Goal: Feedback & Contribution: Contribute content

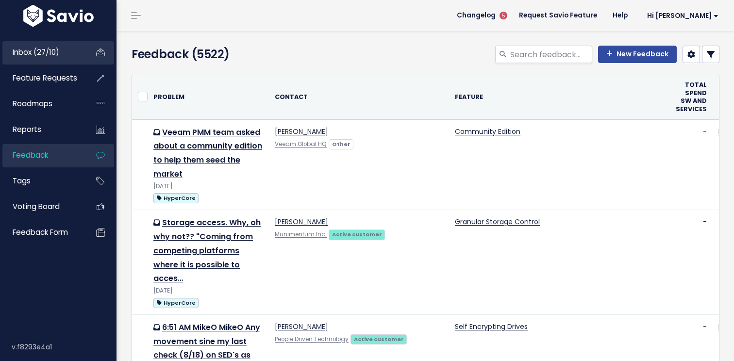
click at [46, 57] on span "Inbox (27/10)" at bounding box center [36, 52] width 47 height 10
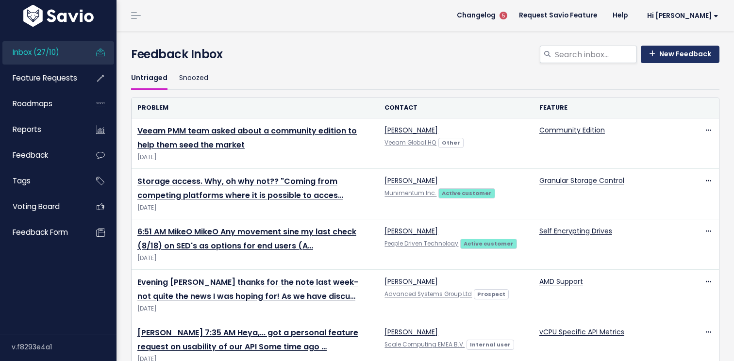
click at [659, 56] on link "New Feedback" at bounding box center [680, 54] width 79 height 17
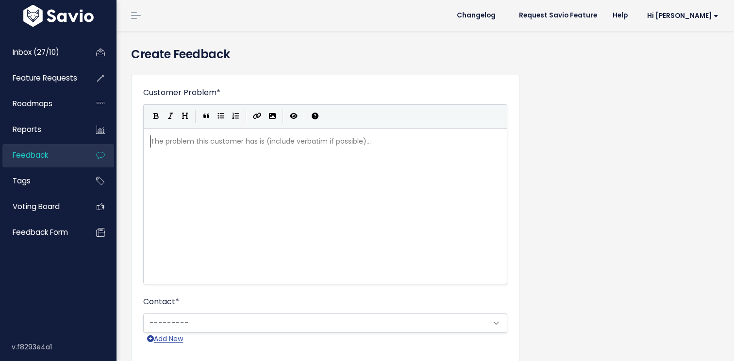
scroll to position [1, 0]
click at [331, 145] on pre "​" at bounding box center [324, 141] width 353 height 12
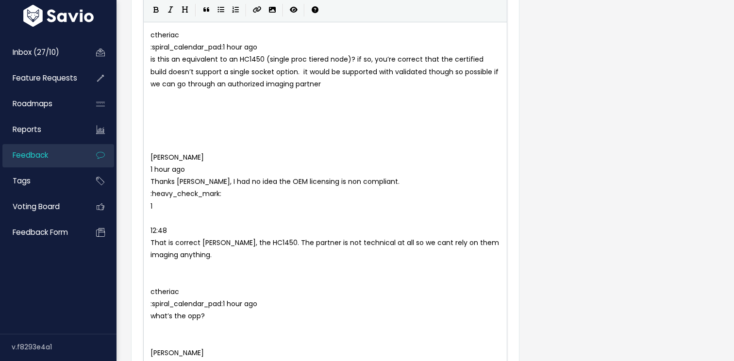
scroll to position [104, 0]
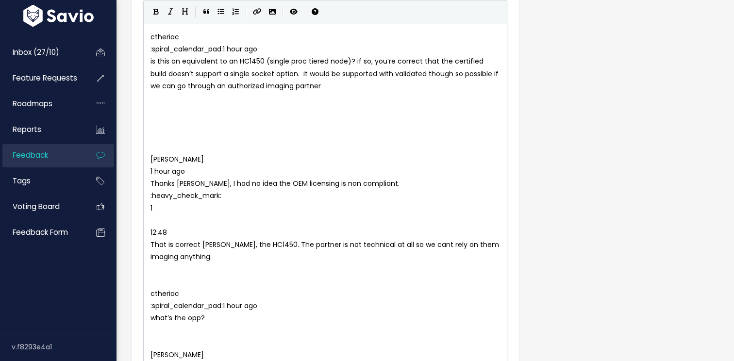
click at [151, 140] on pre "​" at bounding box center [324, 135] width 353 height 12
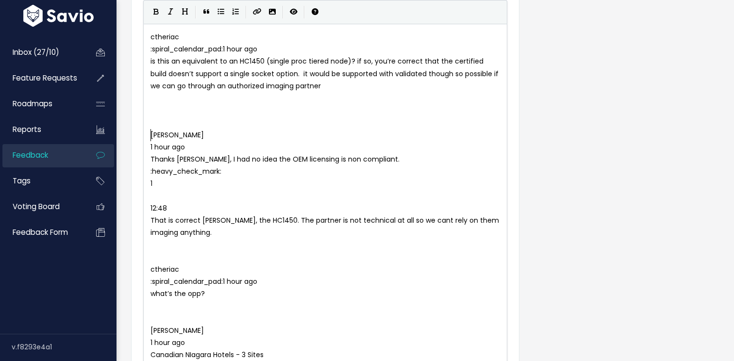
click at [149, 133] on pre "Arash Naderi" at bounding box center [324, 135] width 353 height 12
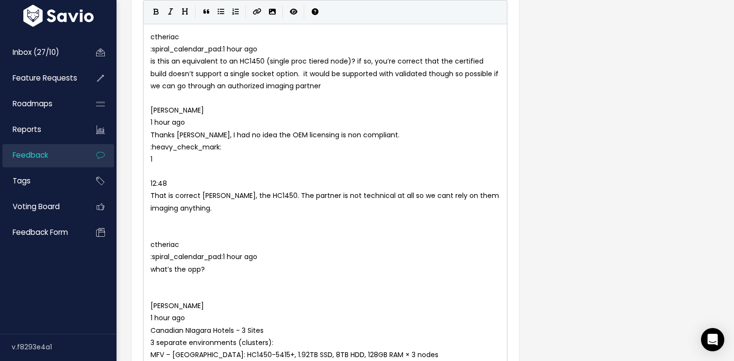
click at [145, 184] on div "xxxxxxxxxx ctheriac :spiral_calendar_pad: 1 hour ago is this an equivalent to a…" at bounding box center [325, 208] width 364 height 369
click at [146, 181] on div "xxxxxxxxxx ctheriac :spiral_calendar_pad: 1 hour ago is this an equivalent to a…" at bounding box center [325, 208] width 364 height 369
click at [150, 181] on span "12:48" at bounding box center [158, 184] width 16 height 10
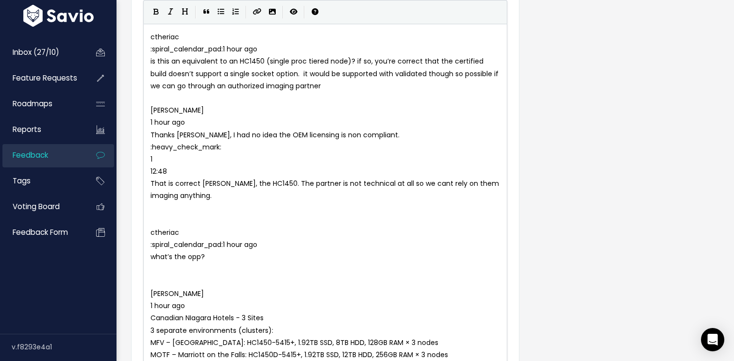
click at [151, 231] on span "ctheriac" at bounding box center [164, 233] width 29 height 10
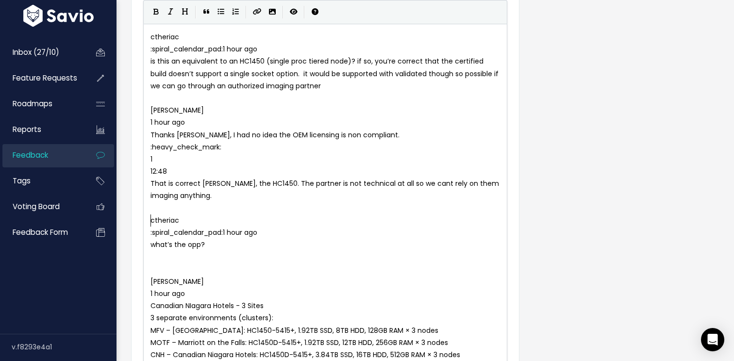
click at [150, 280] on pre "Arash Naderi" at bounding box center [324, 282] width 353 height 12
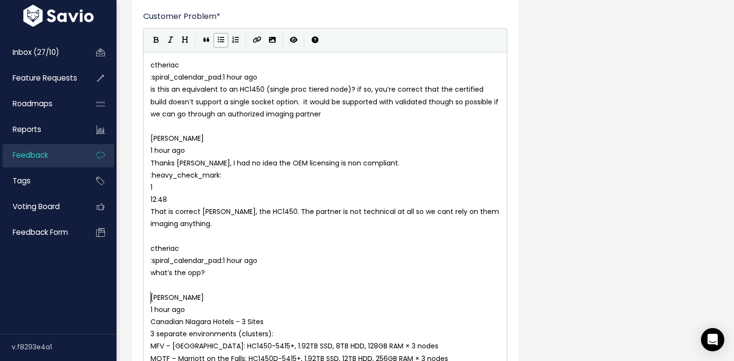
scroll to position [0, 0]
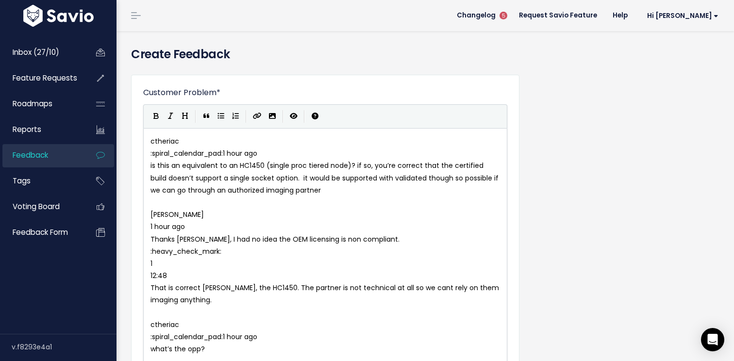
click at [148, 142] on pre "ctheriac" at bounding box center [324, 141] width 353 height 12
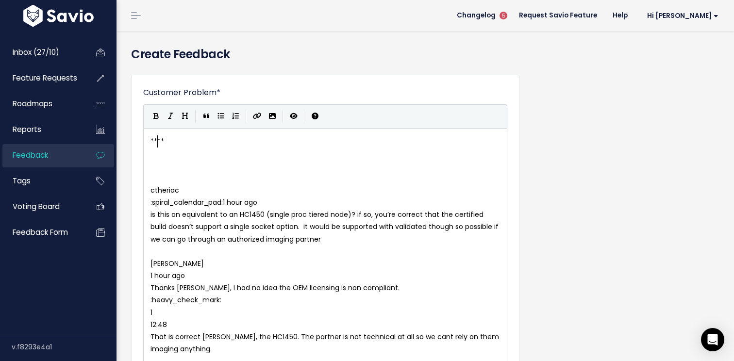
paste textarea ".**"
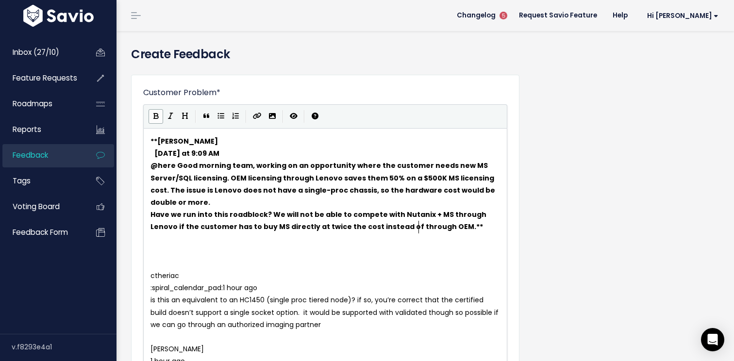
click at [439, 226] on pre "Have we run into this roadblock? We will not be able to compete with Nutanix + …" at bounding box center [324, 221] width 353 height 24
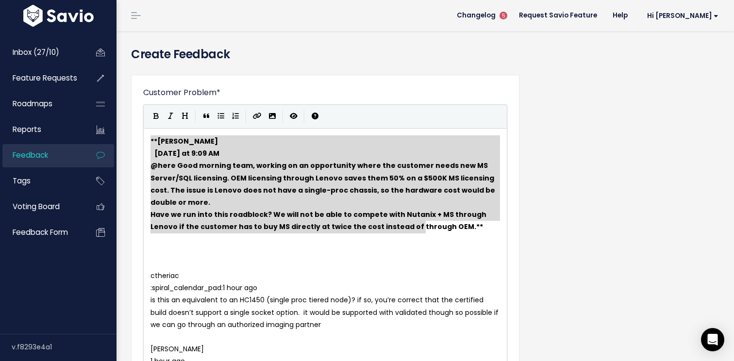
drag, startPoint x: 432, startPoint y: 225, endPoint x: 131, endPoint y: 131, distance: 315.6
click at [157, 118] on icon "Bold" at bounding box center [155, 116] width 5 height 7
type textarea "Arash Naderi Today at 9:09 AM @here Good morning team, working on an opportunit…"
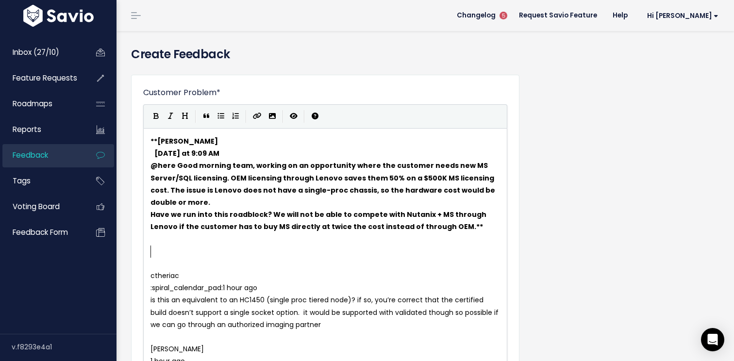
click at [251, 255] on pre "​" at bounding box center [324, 252] width 353 height 12
click at [427, 227] on pre "Have we run into this roadblock? We will not be able to compete with Nutanix + …" at bounding box center [324, 221] width 353 height 24
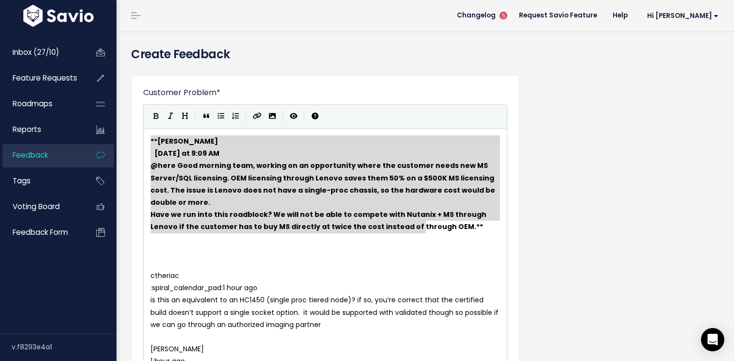
drag, startPoint x: 420, startPoint y: 223, endPoint x: 124, endPoint y: 133, distance: 309.3
click at [157, 114] on icon "Bold" at bounding box center [155, 116] width 5 height 7
type textarea "Arash Naderi Today at 9:09 AM @here Good morning team, working on an opportunit…"
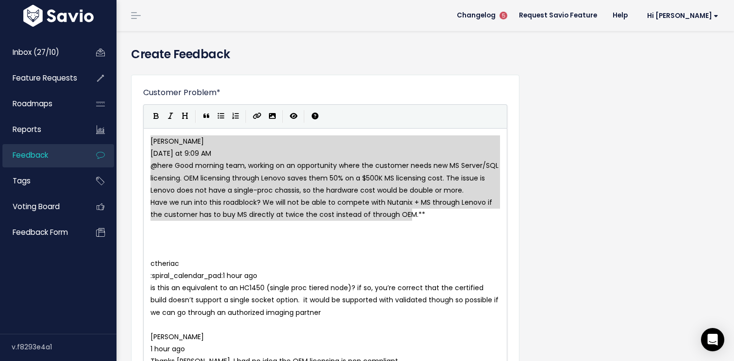
click at [286, 241] on pre "​" at bounding box center [324, 239] width 353 height 12
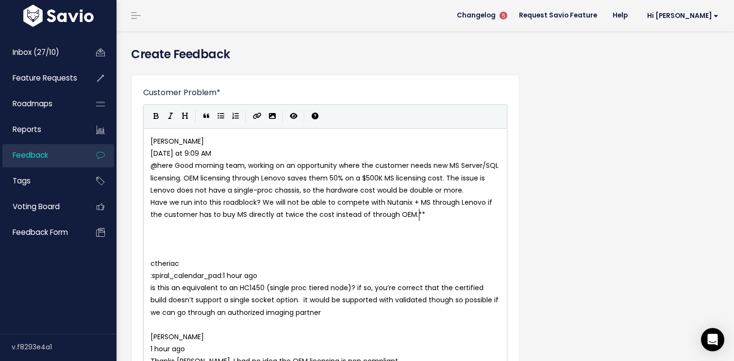
click at [421, 218] on pre "Have we run into this roadblock? We will not be able to compete with Nutanix + …" at bounding box center [324, 209] width 353 height 24
click at [281, 258] on pre "ctheriac" at bounding box center [324, 264] width 353 height 12
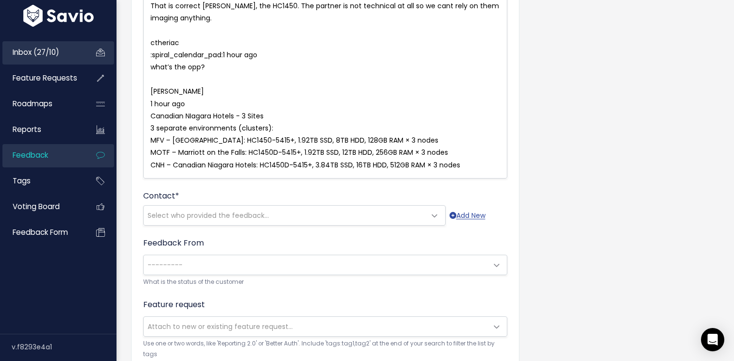
scroll to position [488, 0]
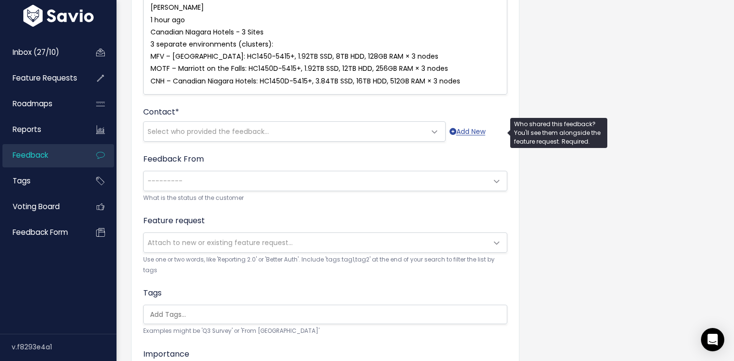
click at [239, 131] on span "Select who provided the feedback..." at bounding box center [208, 132] width 121 height 10
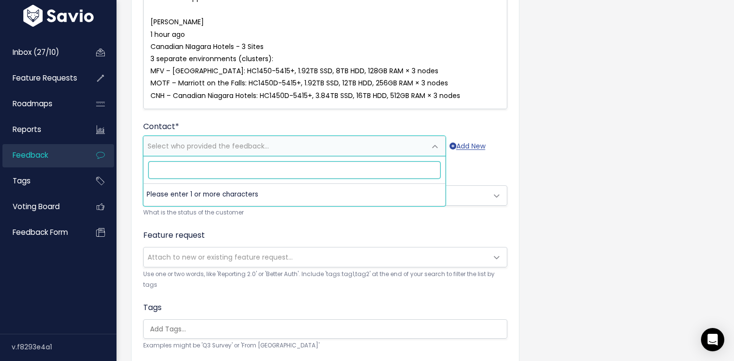
scroll to position [470, 0]
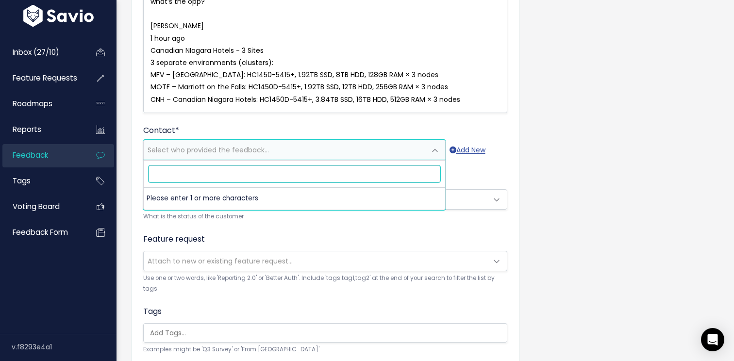
paste input "Paul Renwick"
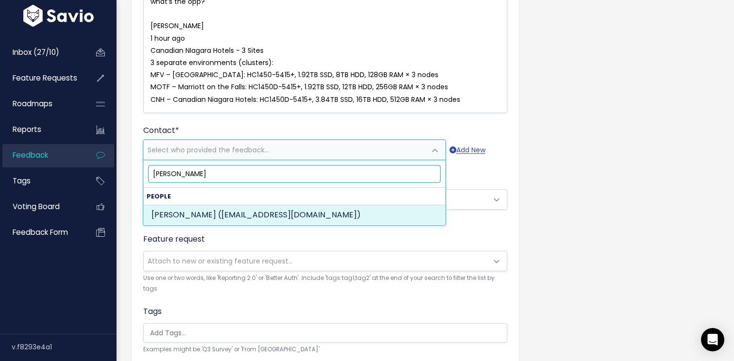
type input "Paul Renwick"
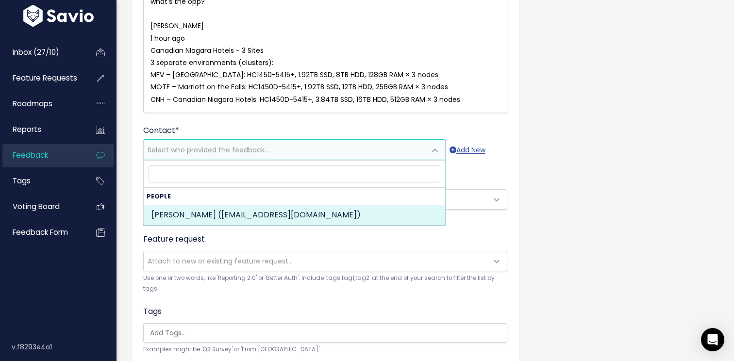
select select "76138600"
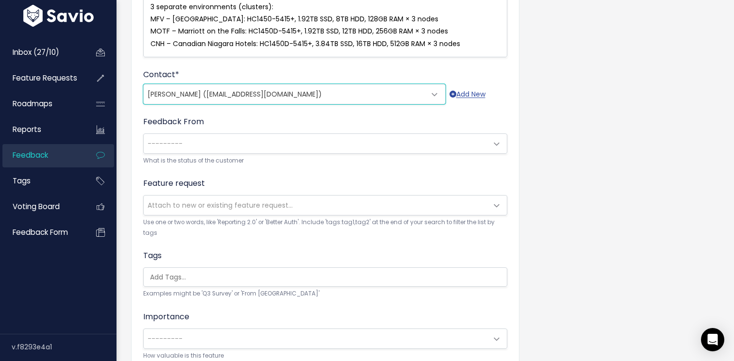
scroll to position [537, 0]
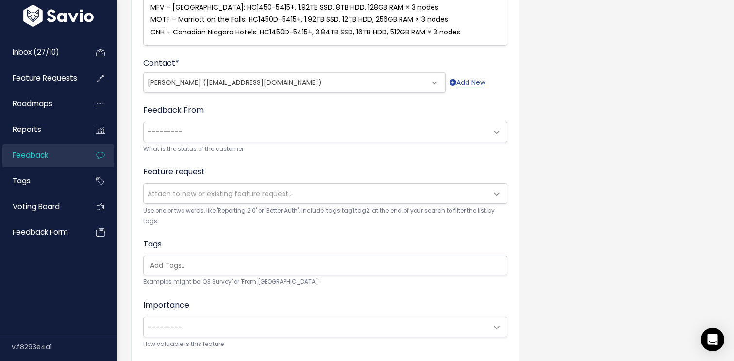
click at [193, 131] on span "---------" at bounding box center [316, 131] width 344 height 19
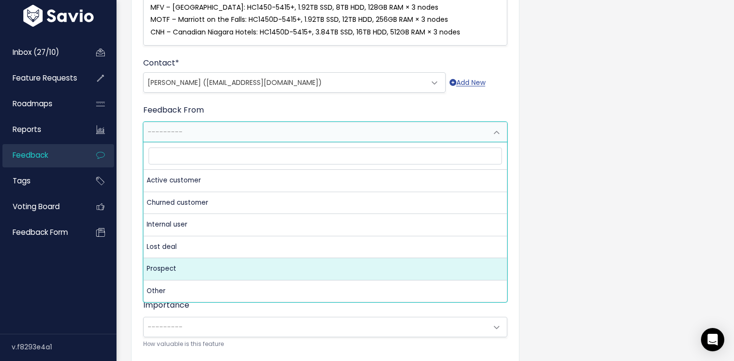
select select "PROSPECT"
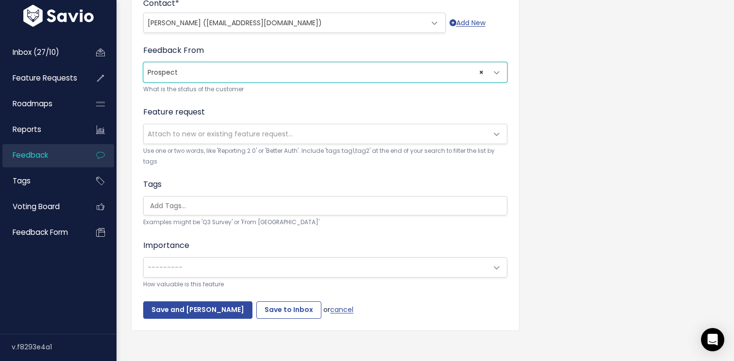
scroll to position [604, 0]
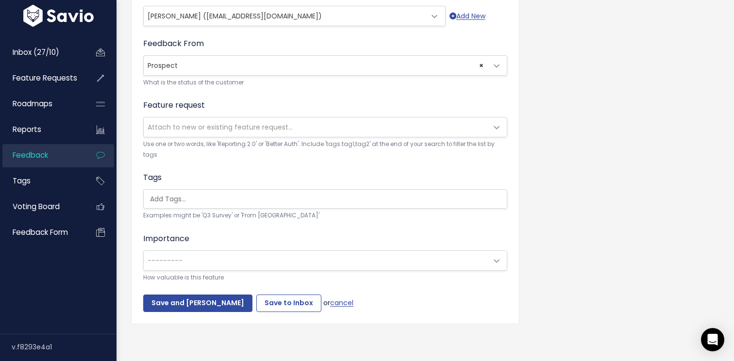
click at [198, 114] on div "Feature request --------- Attach to new or existing feature request... Use one …" at bounding box center [325, 129] width 364 height 61
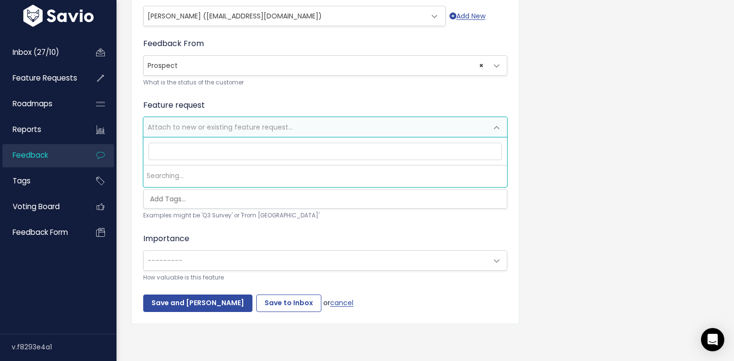
click at [213, 132] on span "Attach to new or existing feature request..." at bounding box center [220, 127] width 145 height 10
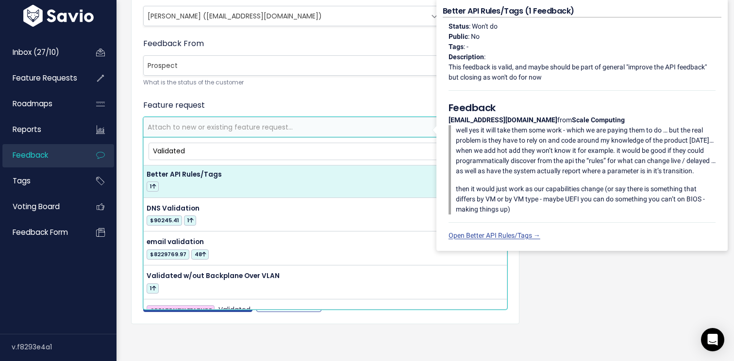
scroll to position [47, 0]
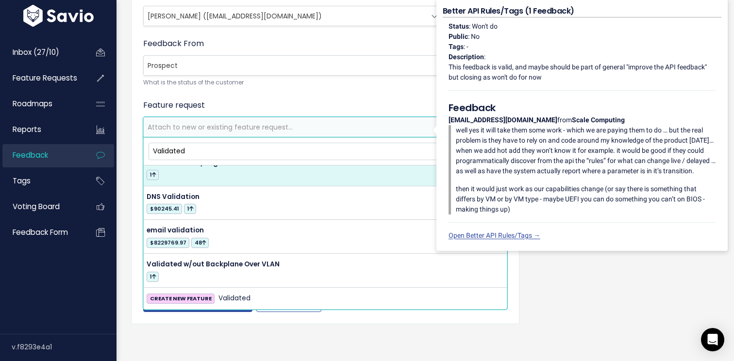
click at [168, 149] on input "Validated" at bounding box center [324, 151] width 353 height 17
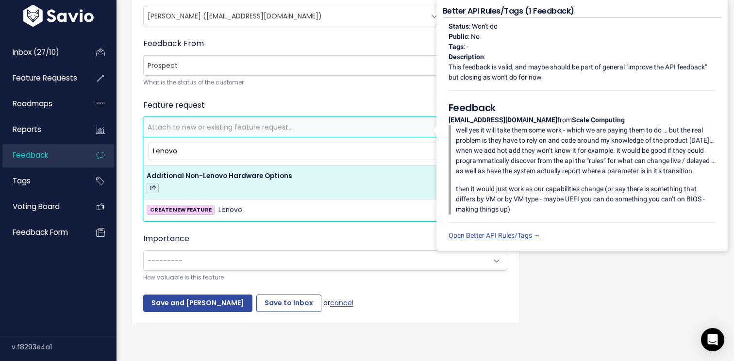
scroll to position [0, 0]
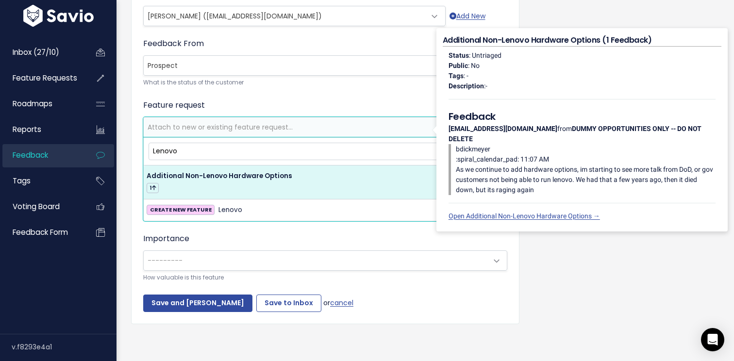
click at [168, 153] on input "Lenovo" at bounding box center [324, 151] width 353 height 17
type input "V"
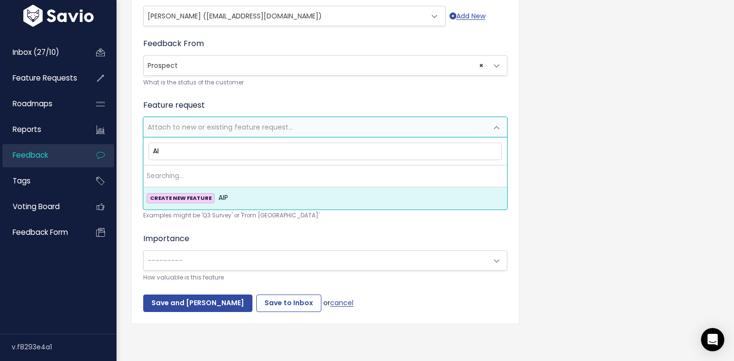
type input "A"
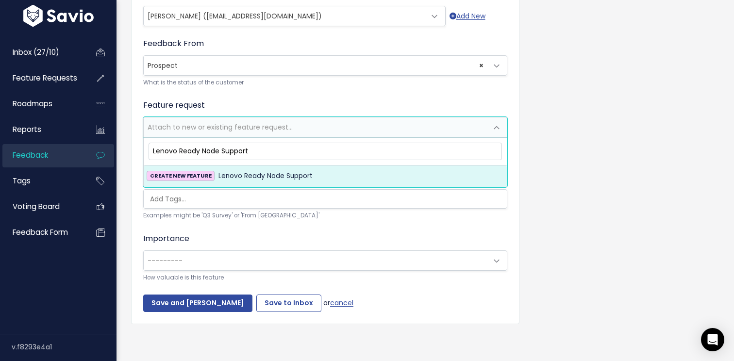
type input "Lenovo Ready Node Support"
click at [258, 173] on span "Lenovo Ready Node Support" at bounding box center [265, 176] width 94 height 12
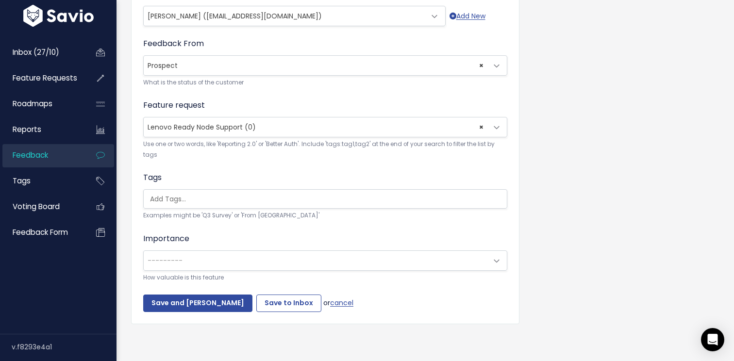
click at [183, 186] on div "Tags Examples might be 'Q3 Survey' or 'From Skype'" at bounding box center [325, 196] width 364 height 49
click at [184, 195] on input "search" at bounding box center [327, 199] width 363 height 10
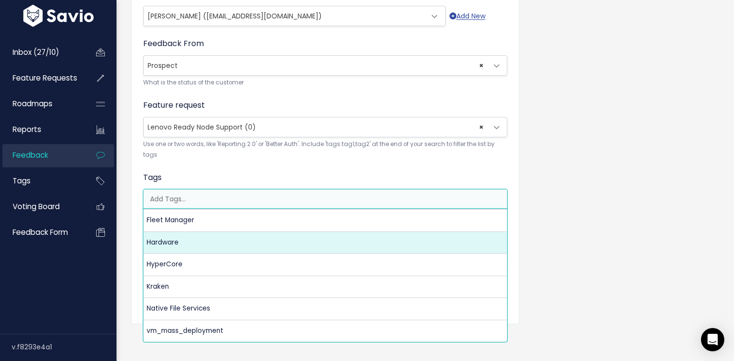
select select "5825"
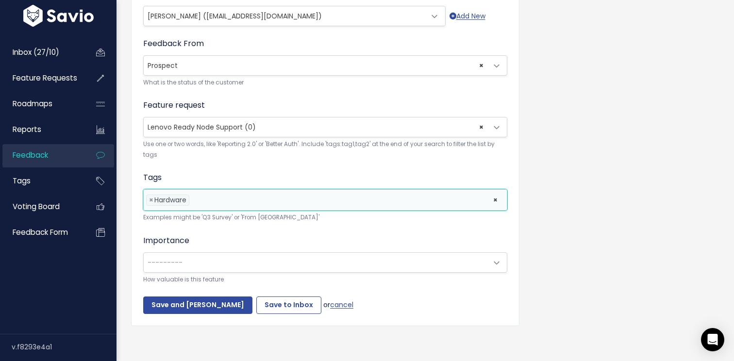
click at [213, 266] on span "---------" at bounding box center [316, 262] width 344 height 19
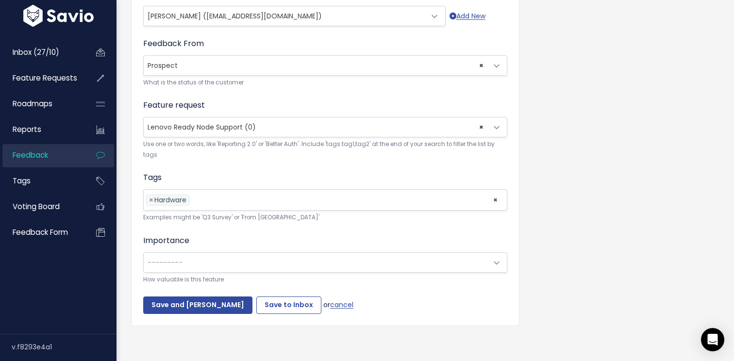
click at [266, 306] on input "Save to Inbox" at bounding box center [288, 305] width 65 height 17
